Goal: Navigation & Orientation: Find specific page/section

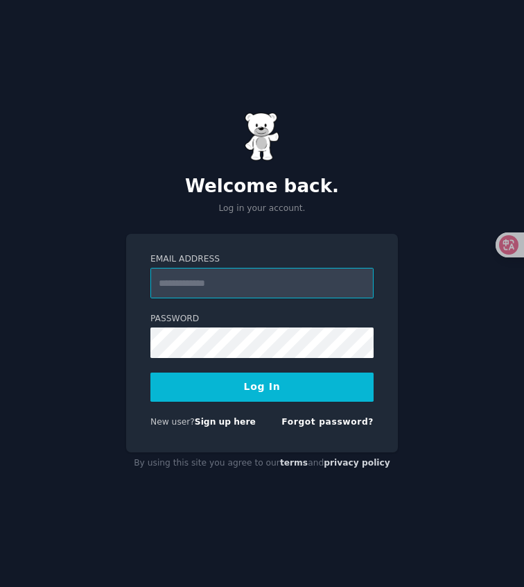
type input "**********"
click at [270, 391] on button "Log In" at bounding box center [261, 386] width 223 height 29
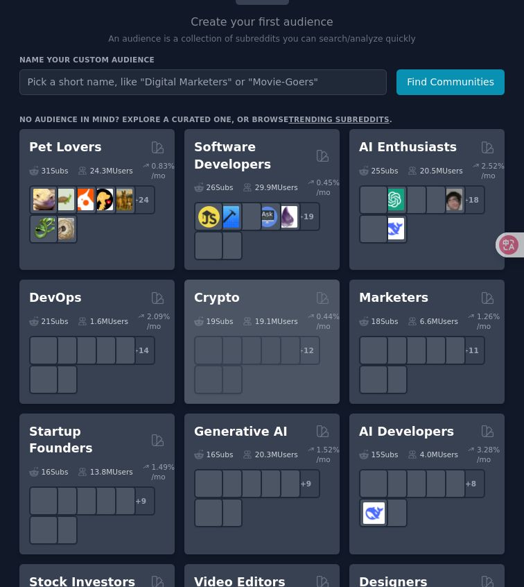
scroll to position [139, 0]
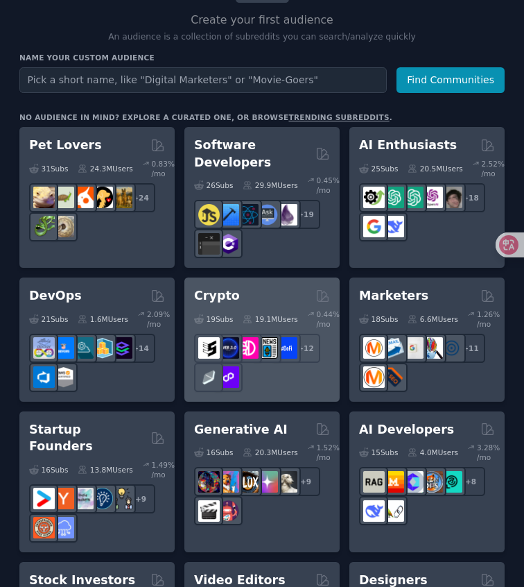
click at [271, 365] on div "+ 12" at bounding box center [262, 362] width 136 height 58
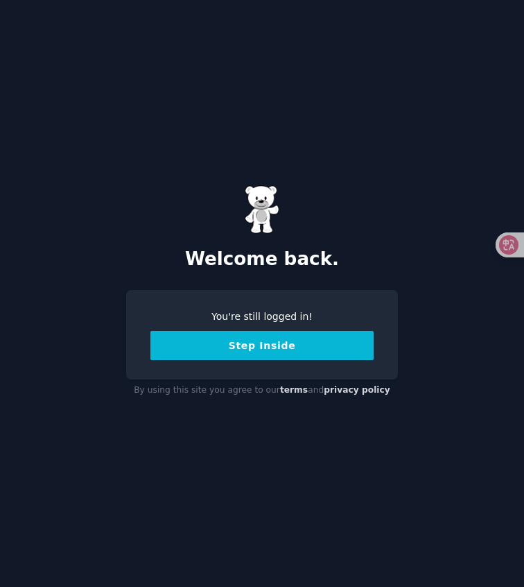
click at [247, 347] on button "Step Inside" at bounding box center [261, 345] width 223 height 29
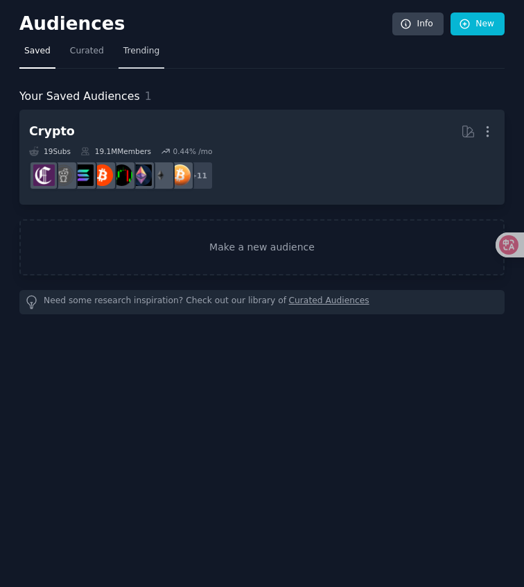
click at [137, 53] on span "Trending" at bounding box center [141, 51] width 36 height 12
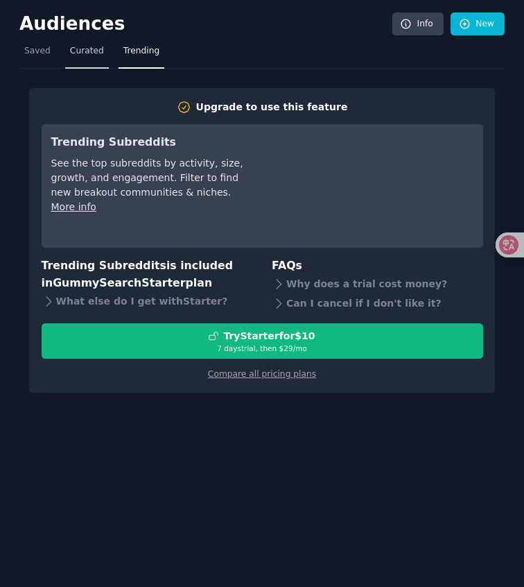
click at [92, 56] on span "Curated" at bounding box center [87, 51] width 34 height 12
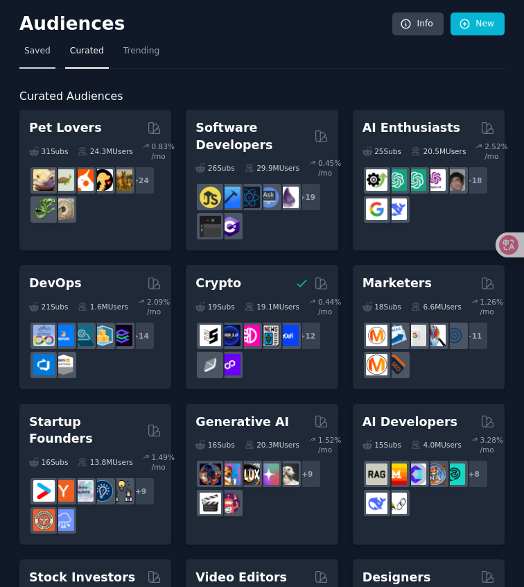
click at [33, 60] on link "Saved" at bounding box center [37, 54] width 36 height 28
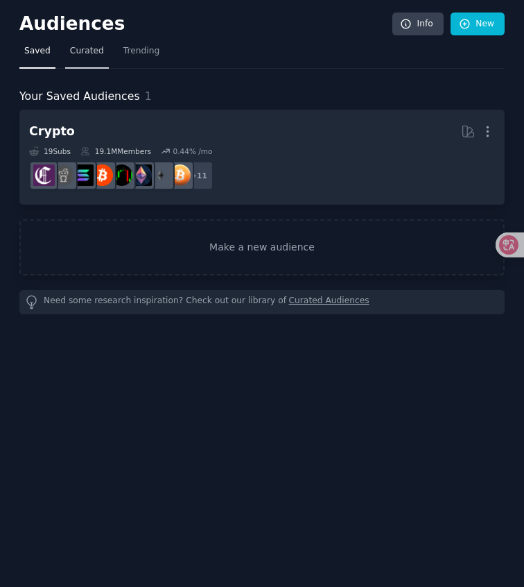
click at [91, 57] on link "Curated" at bounding box center [87, 54] width 44 height 28
click at [74, 53] on span "Curated" at bounding box center [87, 51] width 34 height 12
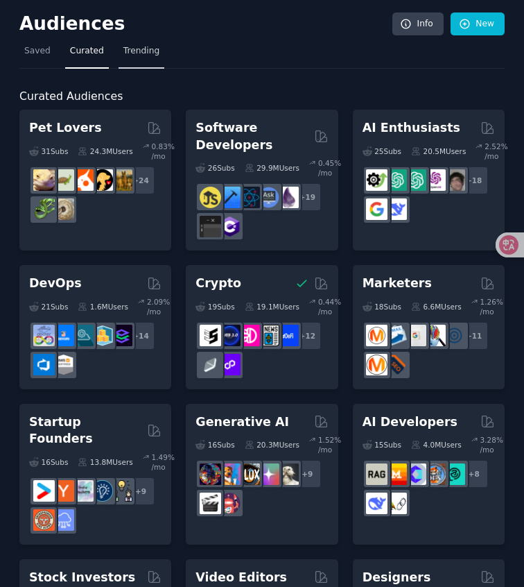
click at [128, 51] on span "Trending" at bounding box center [141, 51] width 36 height 12
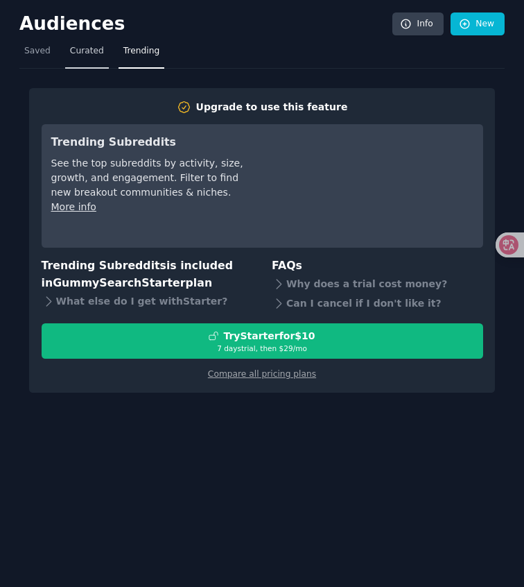
click at [83, 51] on span "Curated" at bounding box center [87, 51] width 34 height 12
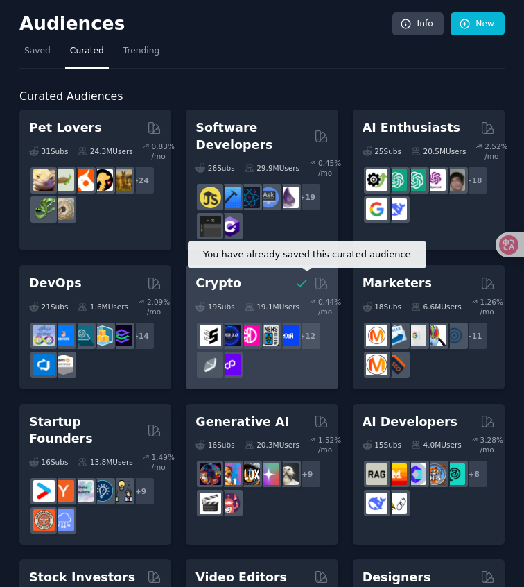
click at [297, 281] on icon at bounding box center [302, 283] width 15 height 15
